Goal: Task Accomplishment & Management: Use online tool/utility

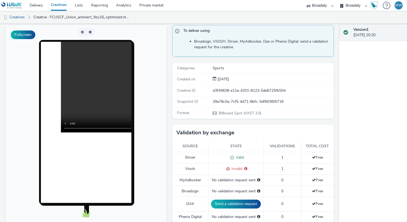
scroll to position [39, 0]
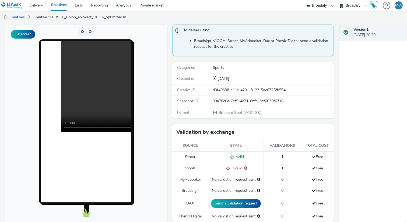
click at [288, 86] on div "Creative ID d3f49638-e11e-4201-8123-5de6725fb504" at bounding box center [253, 90] width 162 height 11
click at [286, 91] on div "d3f49638-e11e-4201-8123-5de6725fb504" at bounding box center [273, 89] width 121 height 5
copy div "d3f49638-e11e-4201-8123-5de6725fb504"
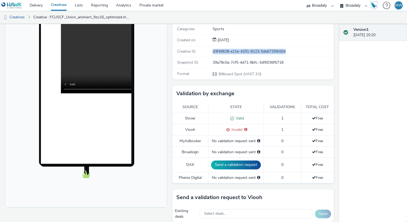
scroll to position [0, 0]
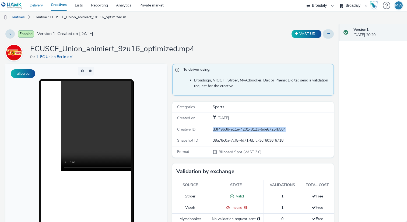
click at [39, 6] on link "Delivery" at bounding box center [36, 5] width 21 height 11
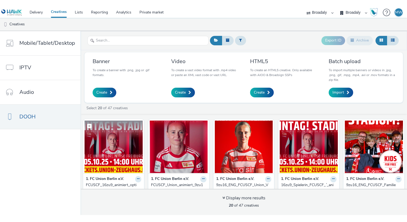
scroll to position [32, 0]
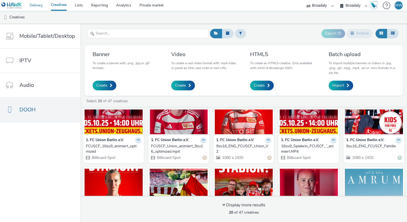
click at [39, 6] on link "Delivery" at bounding box center [36, 5] width 21 height 11
